Goal: Transaction & Acquisition: Purchase product/service

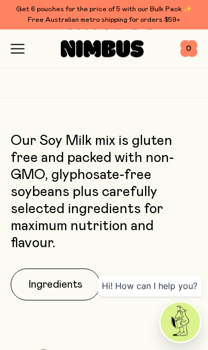
scroll to position [1198, 0]
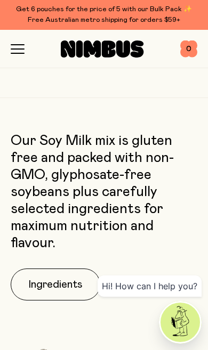
click at [23, 60] on div "Shop Mission FAQs Log In 0 0" at bounding box center [104, 49] width 187 height 38
click at [22, 52] on icon "button" at bounding box center [18, 49] width 14 height 10
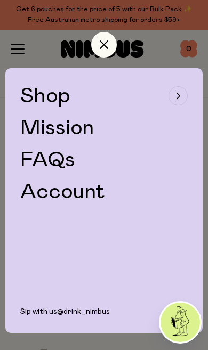
click at [58, 93] on span "Shop" at bounding box center [45, 95] width 50 height 21
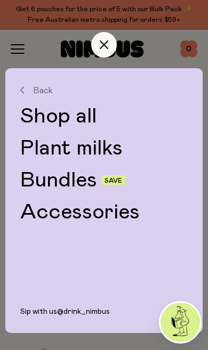
click at [93, 154] on link "Plant milks" at bounding box center [103, 148] width 167 height 21
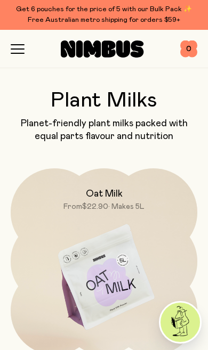
click at [17, 51] on icon "button" at bounding box center [18, 49] width 14 height 10
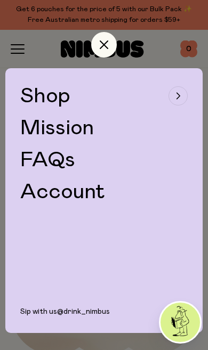
click at [67, 98] on span "Shop" at bounding box center [45, 95] width 50 height 21
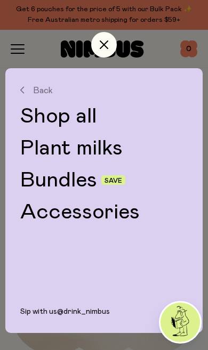
click at [76, 180] on link "Bundles" at bounding box center [58, 180] width 77 height 21
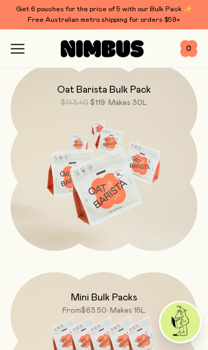
scroll to position [1120, 0]
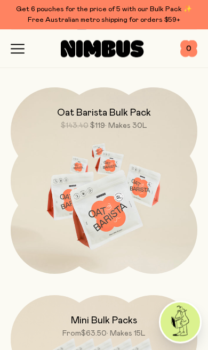
click at [118, 180] on img at bounding box center [104, 197] width 187 height 219
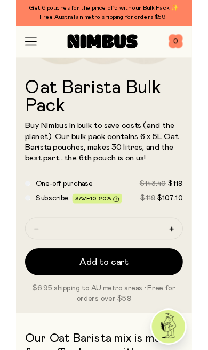
scroll to position [186, 0]
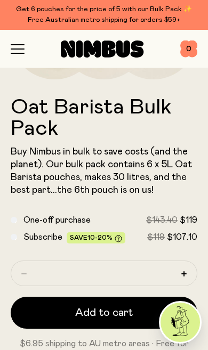
click at [124, 312] on span "Add to cart" at bounding box center [104, 313] width 58 height 15
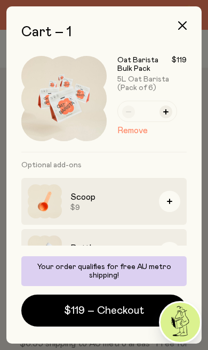
scroll to position [11, 0]
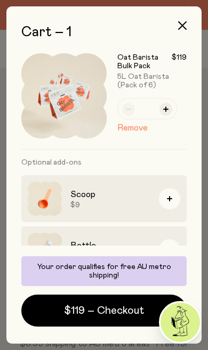
click at [116, 317] on span "$119 – Checkout" at bounding box center [104, 310] width 80 height 15
